Goal: Transaction & Acquisition: Purchase product/service

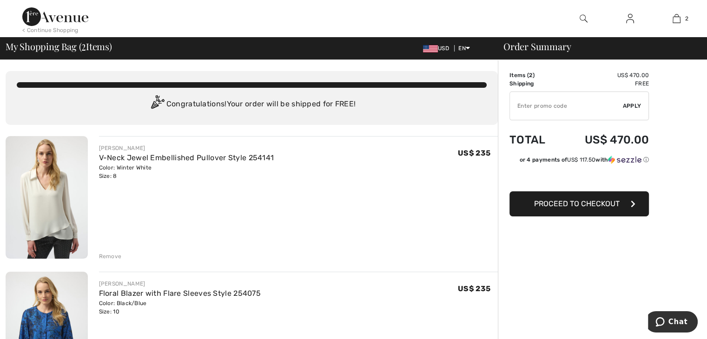
click at [545, 204] on span "Proceed to Checkout" at bounding box center [577, 203] width 86 height 9
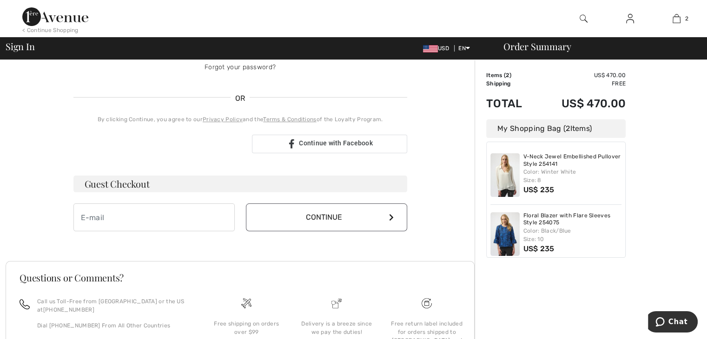
scroll to position [178, 0]
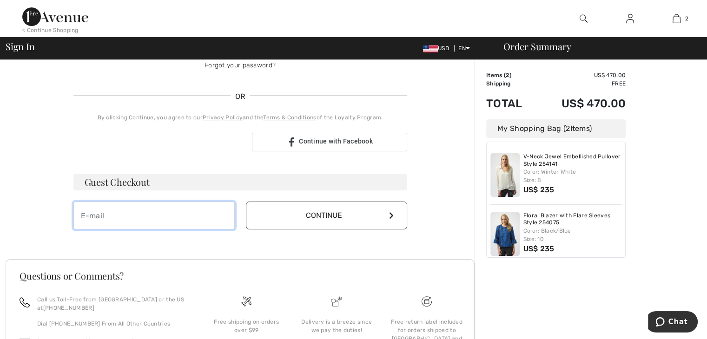
click at [128, 212] on input "email" at bounding box center [153, 216] width 161 height 28
type input "Barbaraann414@outlook.com"
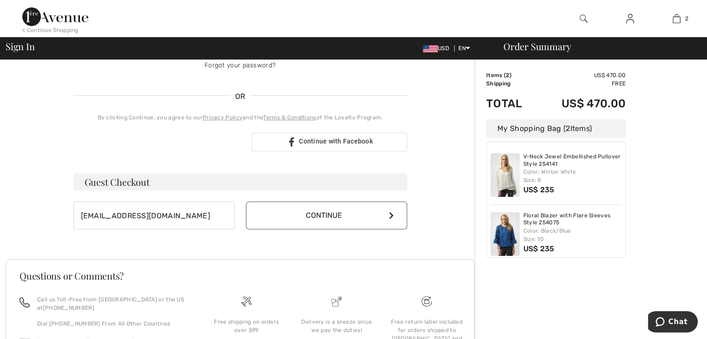
click at [274, 214] on button "Continue" at bounding box center [326, 216] width 161 height 28
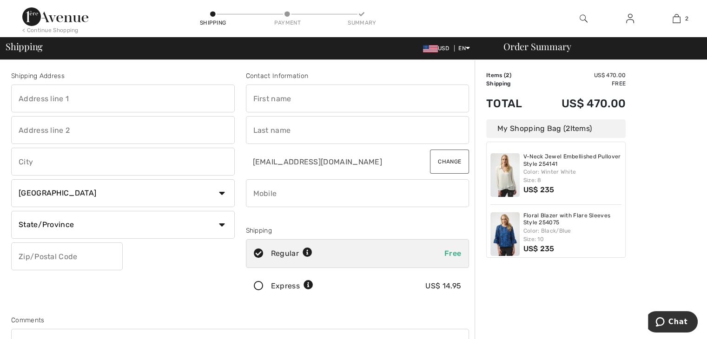
click at [127, 95] on input "text" at bounding box center [123, 99] width 224 height 28
type input "[STREET_ADDRESS]"
type input "Novato"
select select "US"
select select "CA"
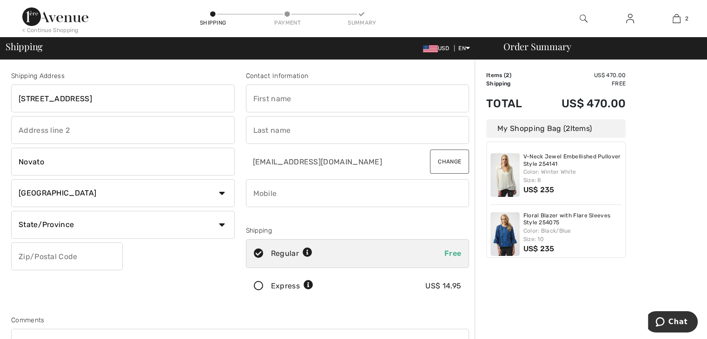
type input "94945"
type input "[PERSON_NAME]"
type input "4153284326"
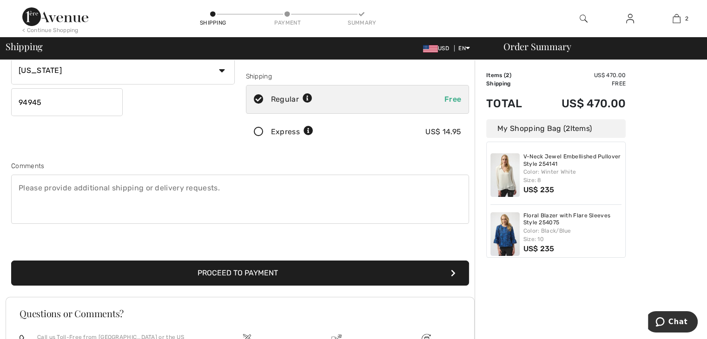
scroll to position [159, 0]
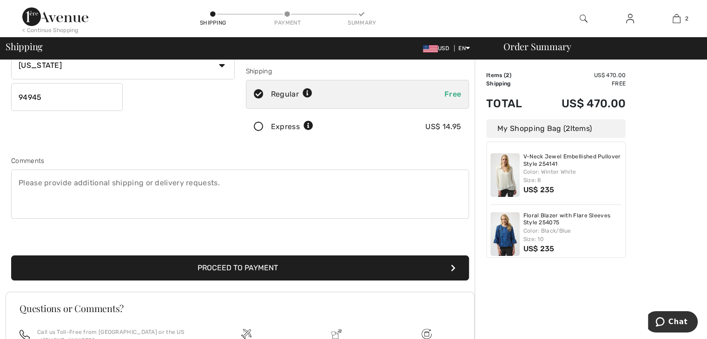
click at [408, 264] on button "Proceed to Payment" at bounding box center [240, 268] width 458 height 25
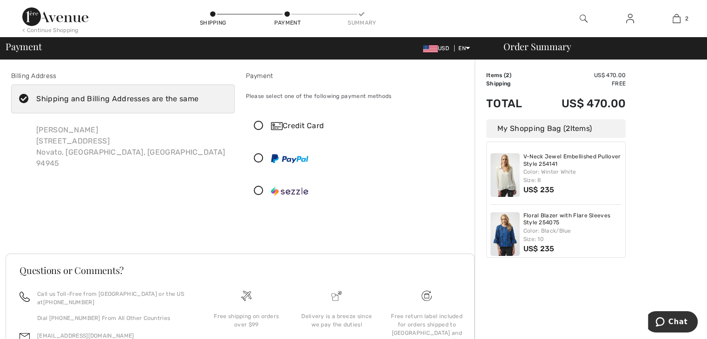
click at [257, 125] on icon at bounding box center [258, 126] width 25 height 10
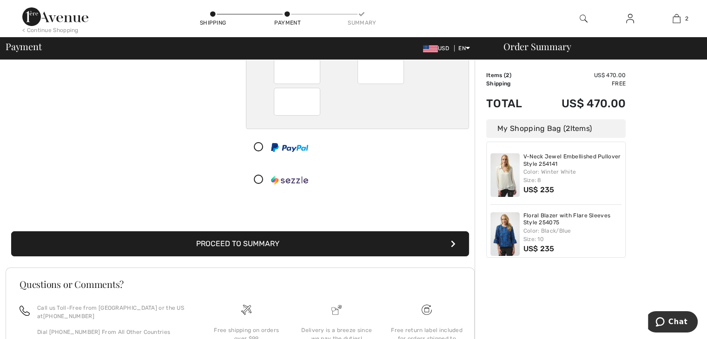
scroll to position [123, 0]
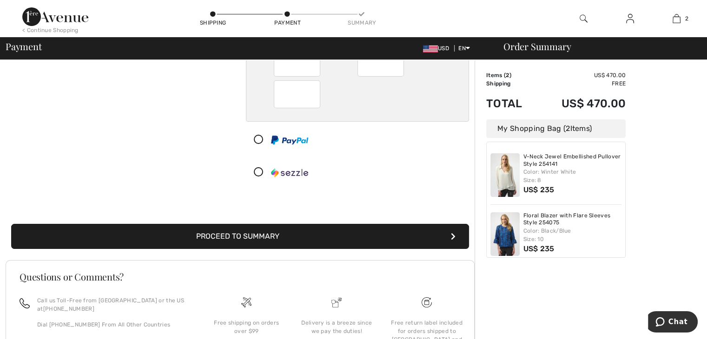
click at [384, 240] on button "Proceed to Summary" at bounding box center [240, 236] width 458 height 25
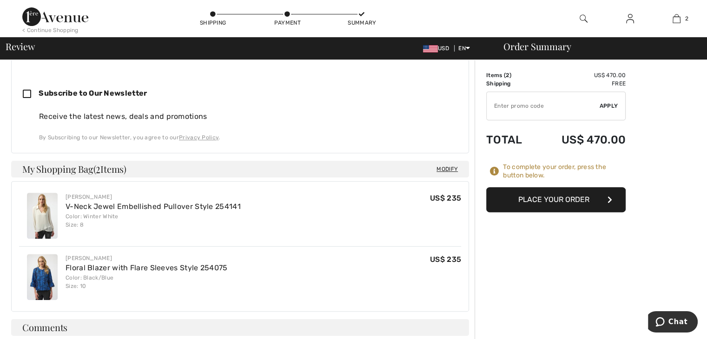
scroll to position [389, 0]
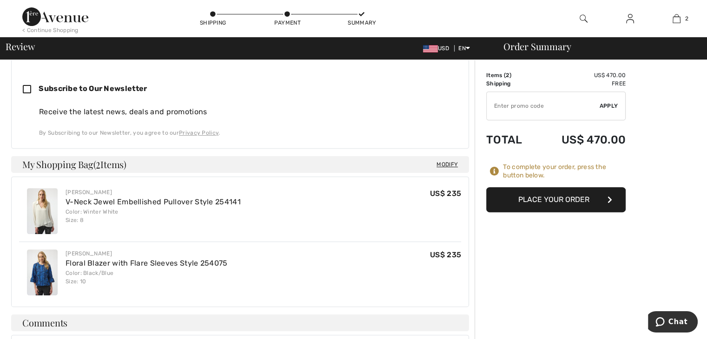
click at [551, 200] on button "Place Your Order" at bounding box center [555, 199] width 139 height 25
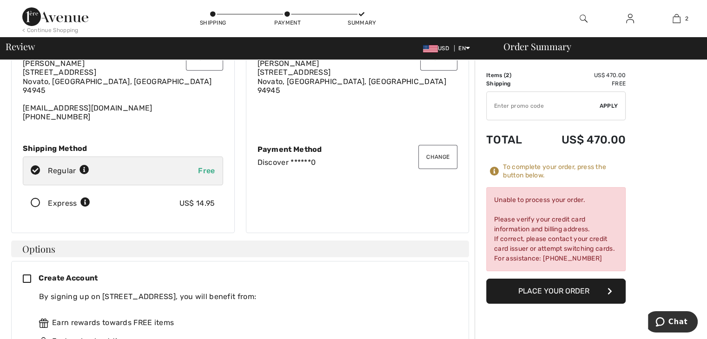
scroll to position [0, 0]
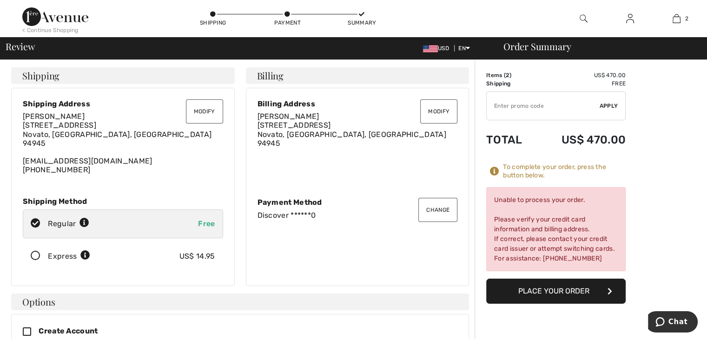
click at [442, 212] on button "Change" at bounding box center [437, 210] width 39 height 24
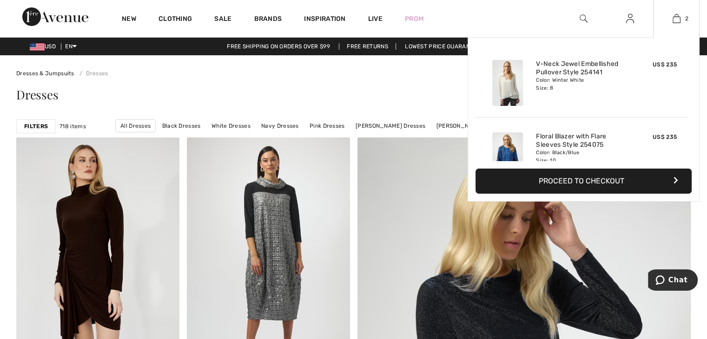
click at [594, 177] on button "Proceed to Checkout" at bounding box center [583, 181] width 216 height 25
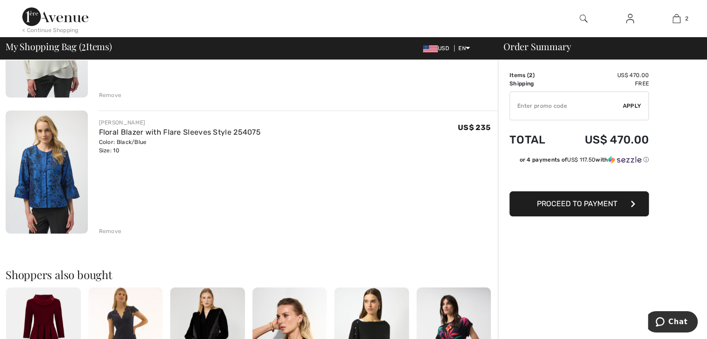
scroll to position [165, 0]
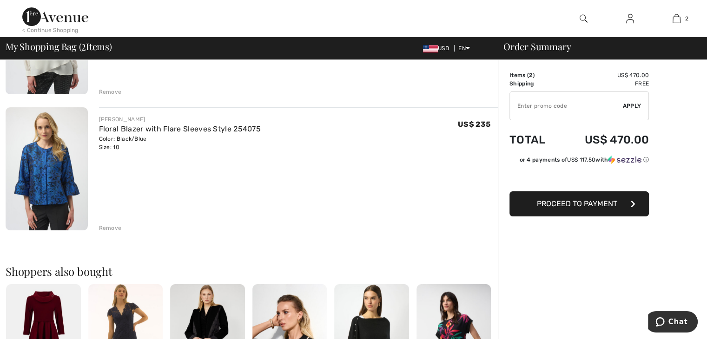
click at [598, 207] on span "Proceed to Payment" at bounding box center [577, 203] width 80 height 9
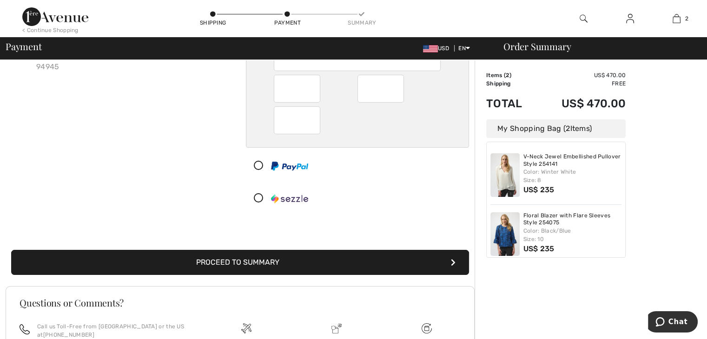
scroll to position [113, 0]
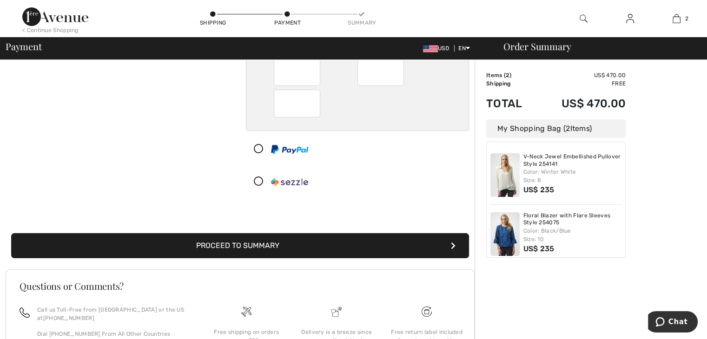
click at [385, 246] on button "Proceed to Summary" at bounding box center [240, 245] width 458 height 25
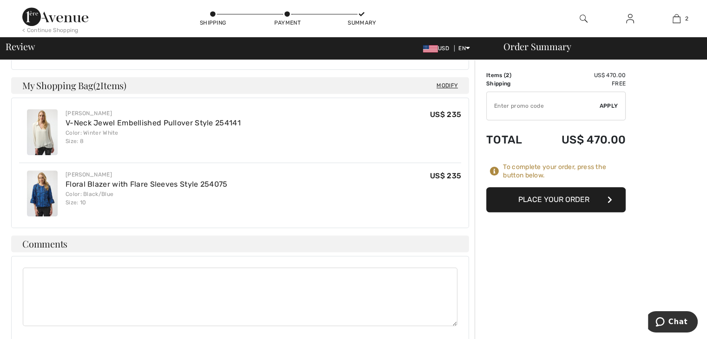
scroll to position [470, 0]
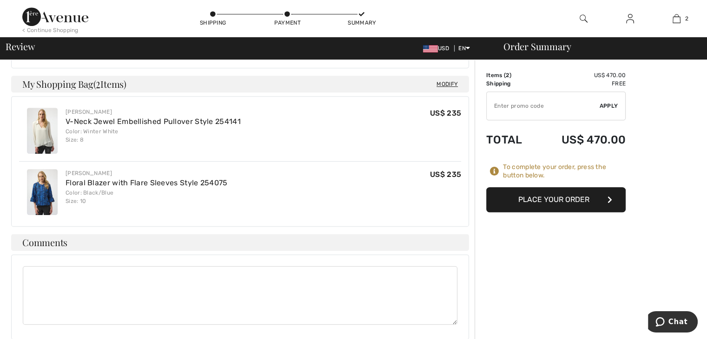
click at [544, 199] on button "Place Your Order" at bounding box center [555, 199] width 139 height 25
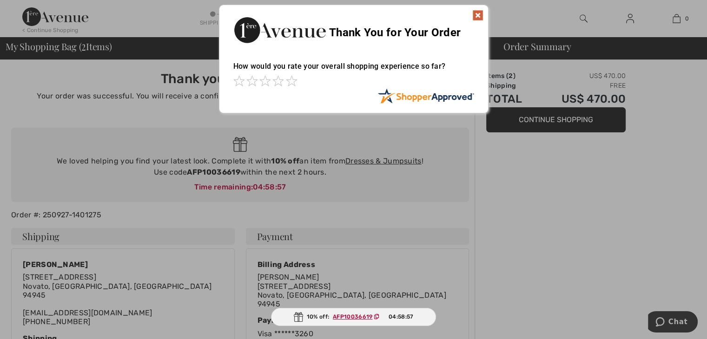
click at [478, 13] on img at bounding box center [477, 15] width 11 height 11
